Goal: Transaction & Acquisition: Purchase product/service

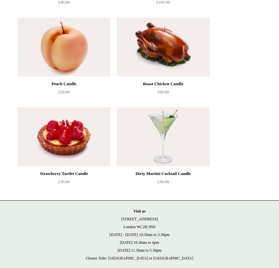
scroll to position [358, 0]
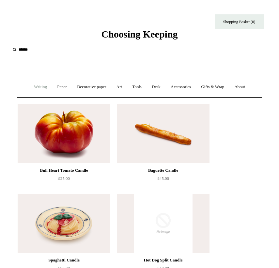
click at [38, 89] on link "Writing +" at bounding box center [40, 86] width 22 height 17
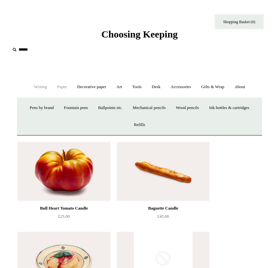
click at [57, 86] on link "Paper +" at bounding box center [62, 86] width 19 height 17
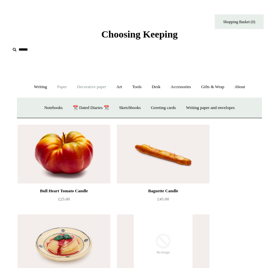
click at [82, 87] on link "Decorative paper +" at bounding box center [91, 86] width 38 height 17
click at [154, 30] on span "Choosing Keeping" at bounding box center [139, 34] width 76 height 11
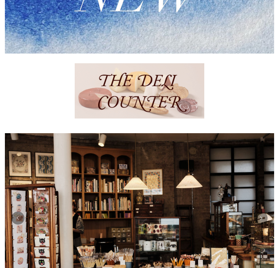
click at [138, 137] on img at bounding box center [139, 217] width 269 height 169
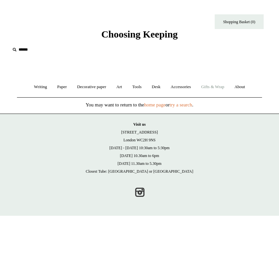
click at [221, 85] on link "Gifts & Wrap +" at bounding box center [212, 86] width 32 height 17
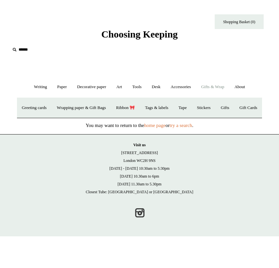
click at [30, 50] on input "text" at bounding box center [50, 50] width 80 height 12
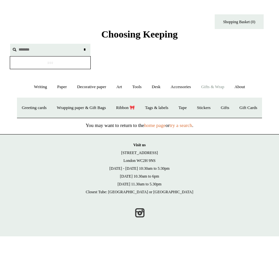
type input "*******"
click at [81, 44] on input "*" at bounding box center [84, 49] width 7 height 11
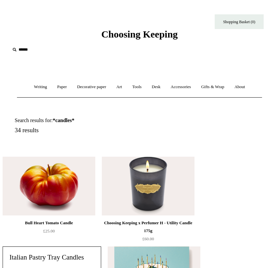
click at [53, 180] on img at bounding box center [49, 186] width 93 height 59
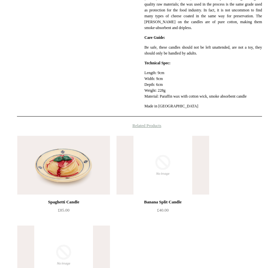
scroll to position [285, 0]
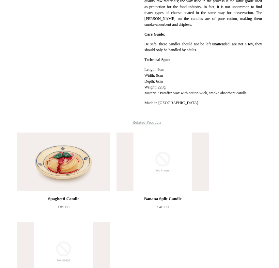
click at [96, 153] on img at bounding box center [63, 161] width 93 height 59
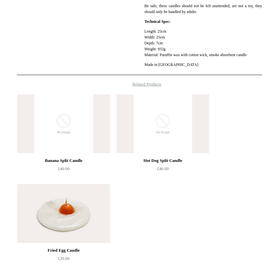
scroll to position [343, 0]
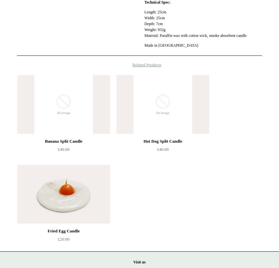
click at [77, 199] on img at bounding box center [63, 194] width 93 height 59
